Goal: Transaction & Acquisition: Purchase product/service

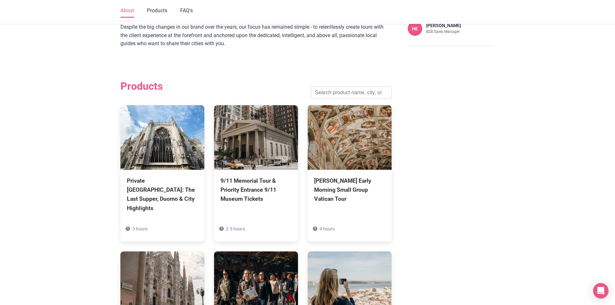
scroll to position [355, 0]
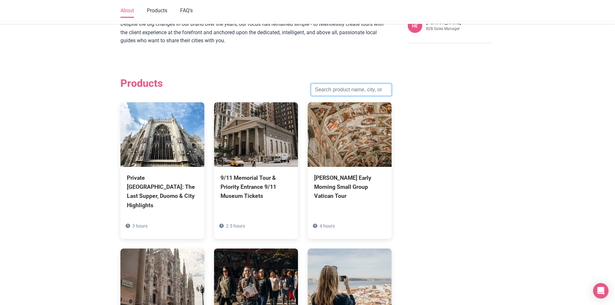
click at [338, 84] on input "search" at bounding box center [351, 90] width 81 height 12
click at [348, 84] on input "search" at bounding box center [351, 90] width 81 height 12
paste input "Underground"
type input "Underground"
click button "Search" at bounding box center [0, 0] width 0 height 0
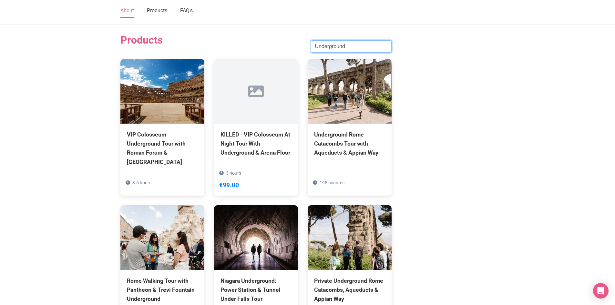
scroll to position [484, 0]
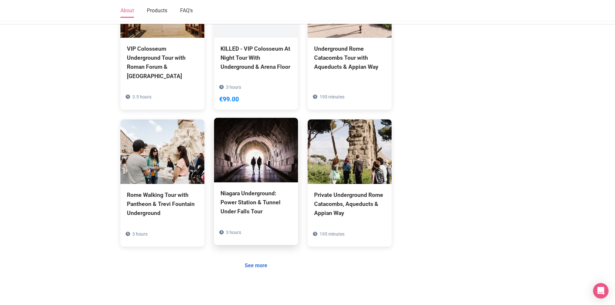
click at [268, 189] on div "Niagara Underground: Power Station & Tunnel Under Falls Tour" at bounding box center [255, 202] width 71 height 27
click at [255, 189] on div "Niagara Underground: Power Station & Tunnel Under Falls Tour" at bounding box center [255, 202] width 71 height 27
